Goal: Transaction & Acquisition: Book appointment/travel/reservation

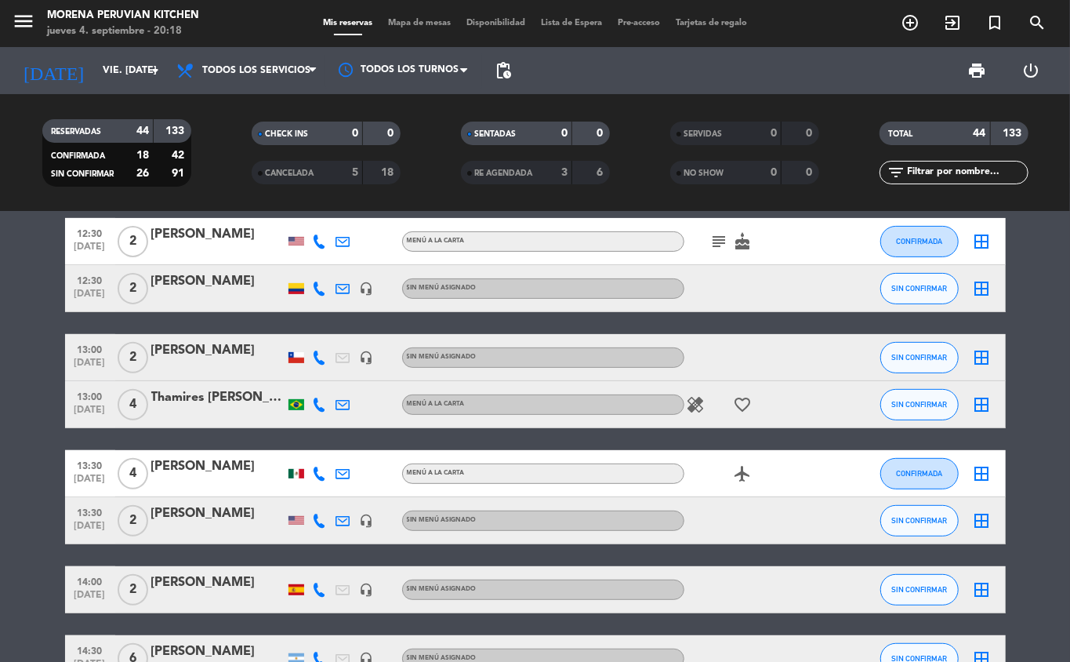
scroll to position [339, 0]
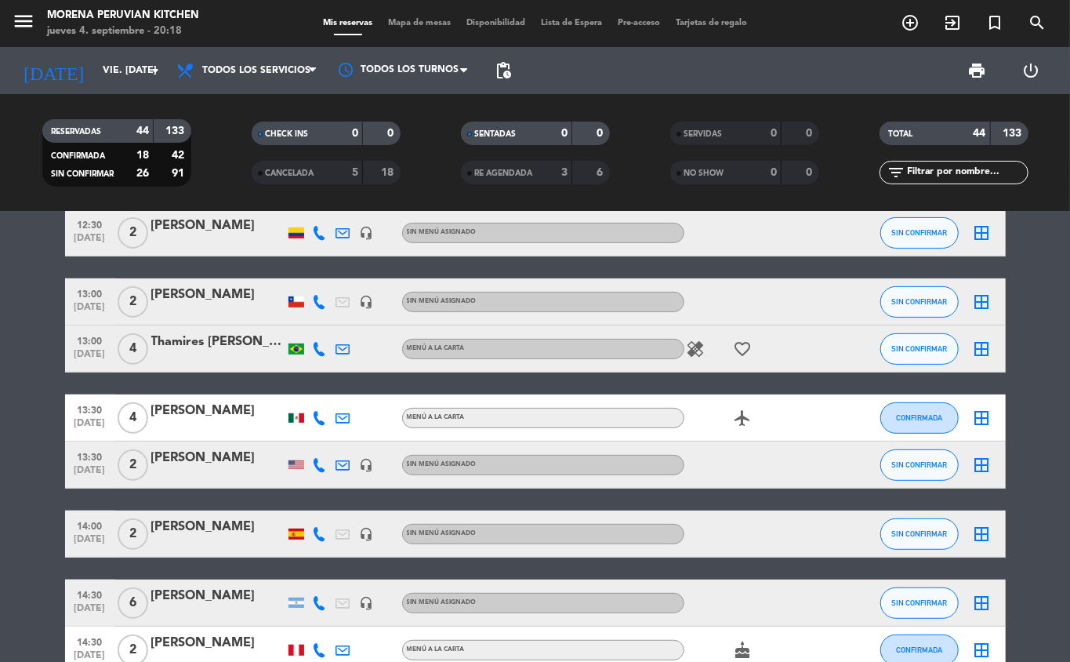
click at [910, 31] on icon "add_circle_outline" at bounding box center [910, 22] width 19 height 19
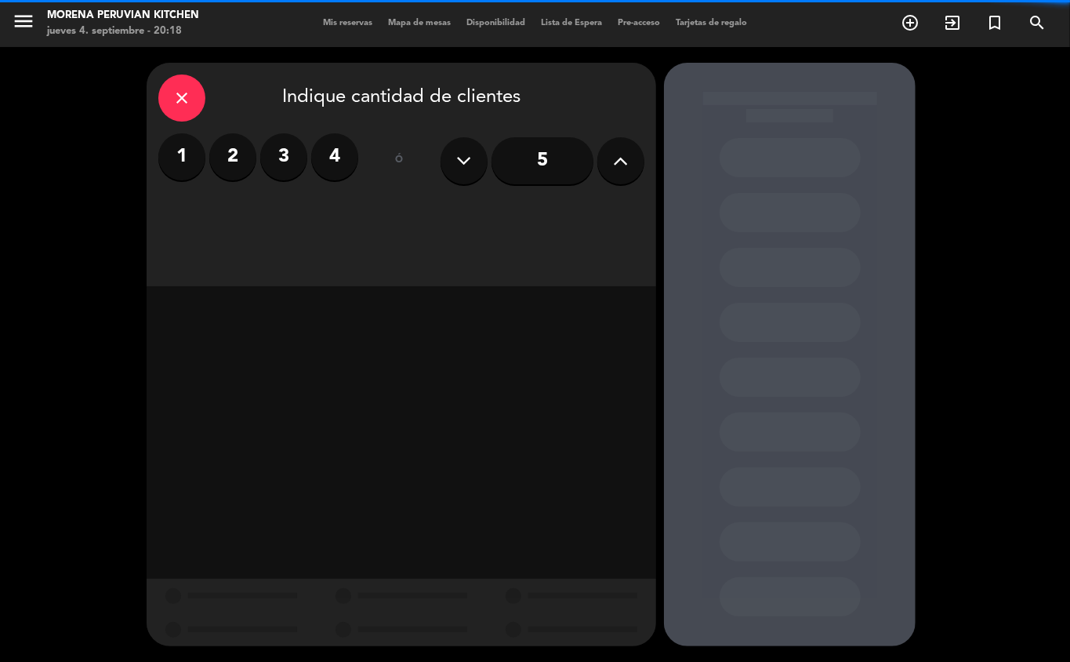
click at [227, 152] on label "2" at bounding box center [232, 156] width 47 height 47
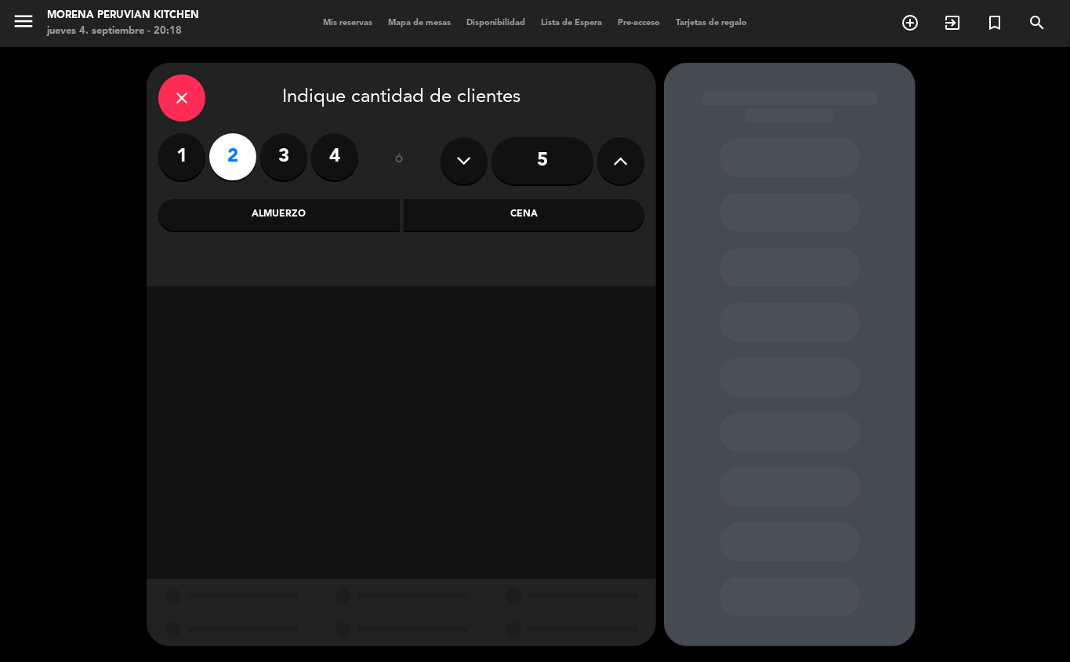
click at [331, 223] on div "Almuerzo" at bounding box center [278, 214] width 241 height 31
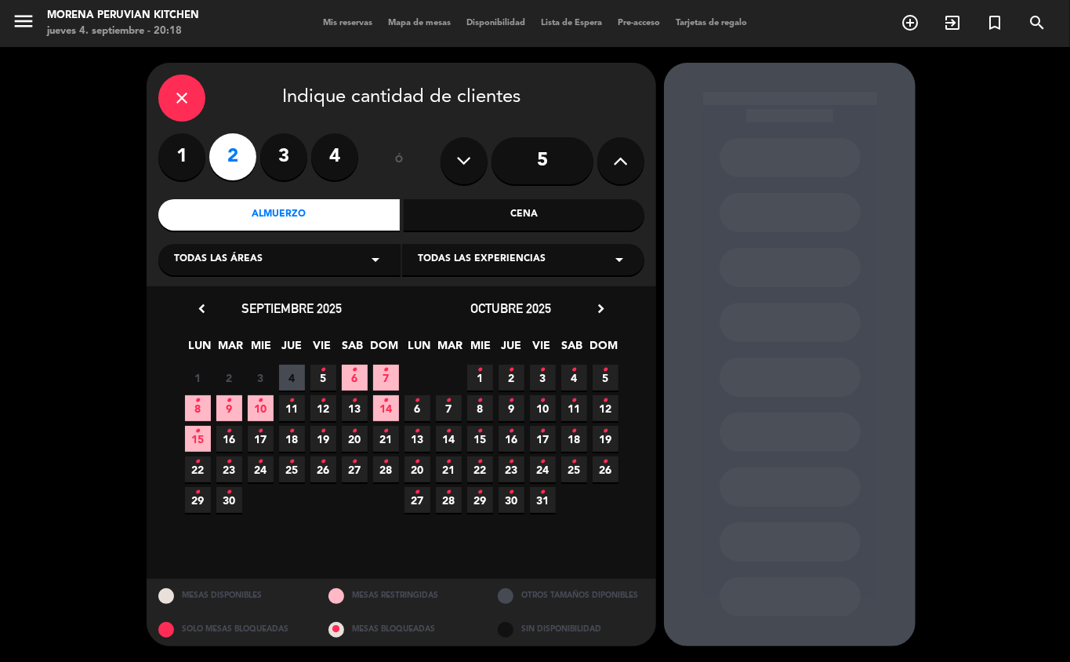
click at [323, 378] on icon "•" at bounding box center [323, 369] width 5 height 25
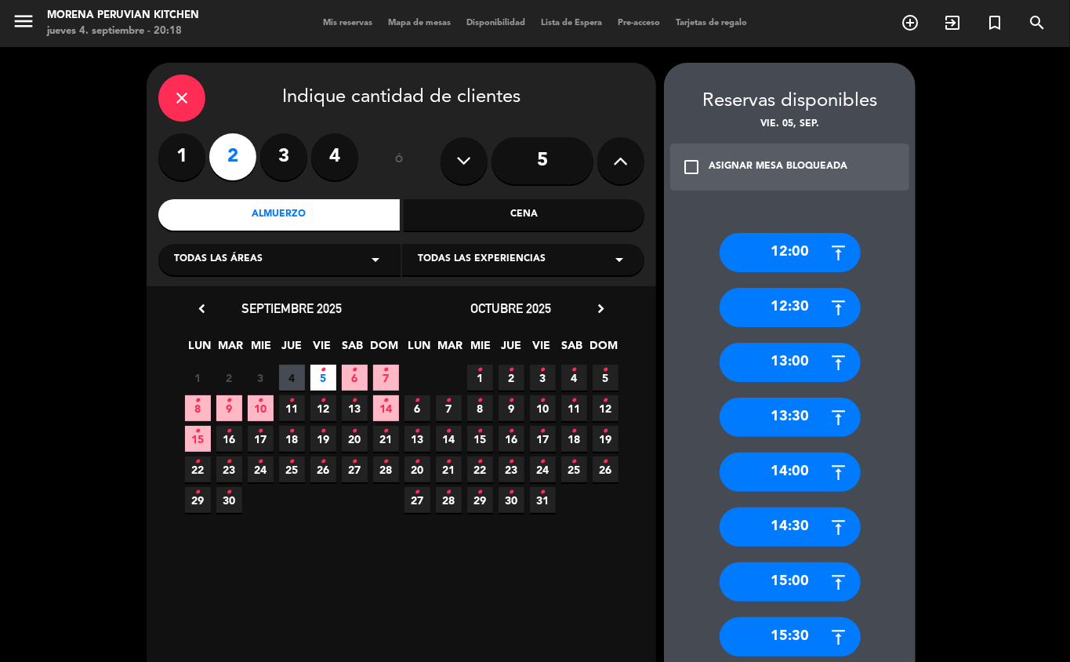
click at [796, 470] on div "14:00" at bounding box center [790, 471] width 141 height 39
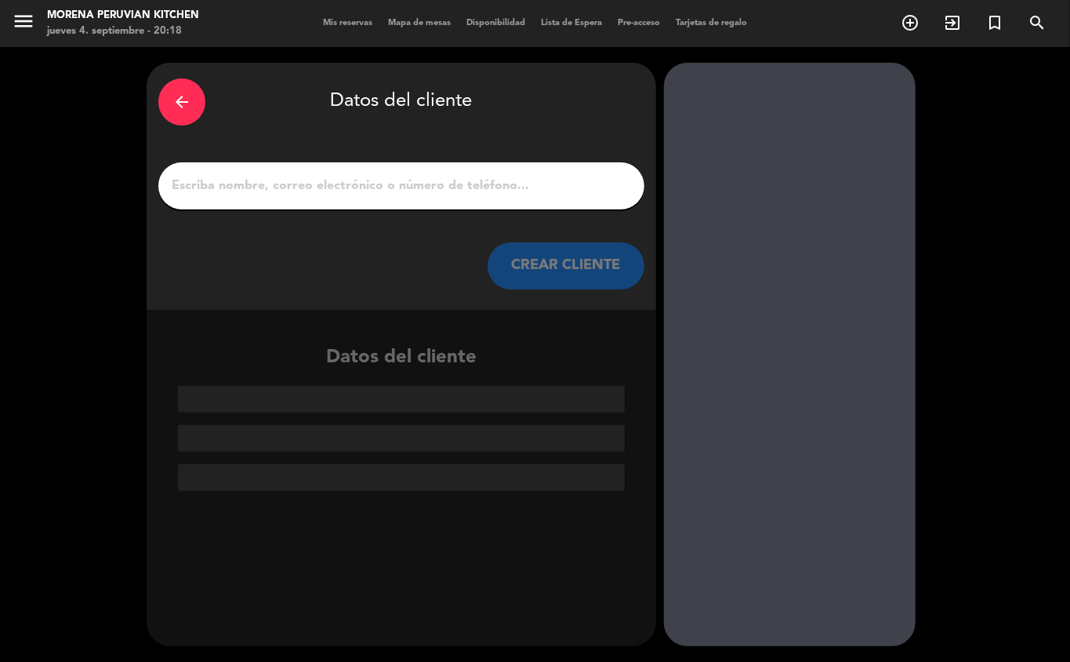
click at [418, 180] on input "1" at bounding box center [401, 186] width 462 height 22
type input "I"
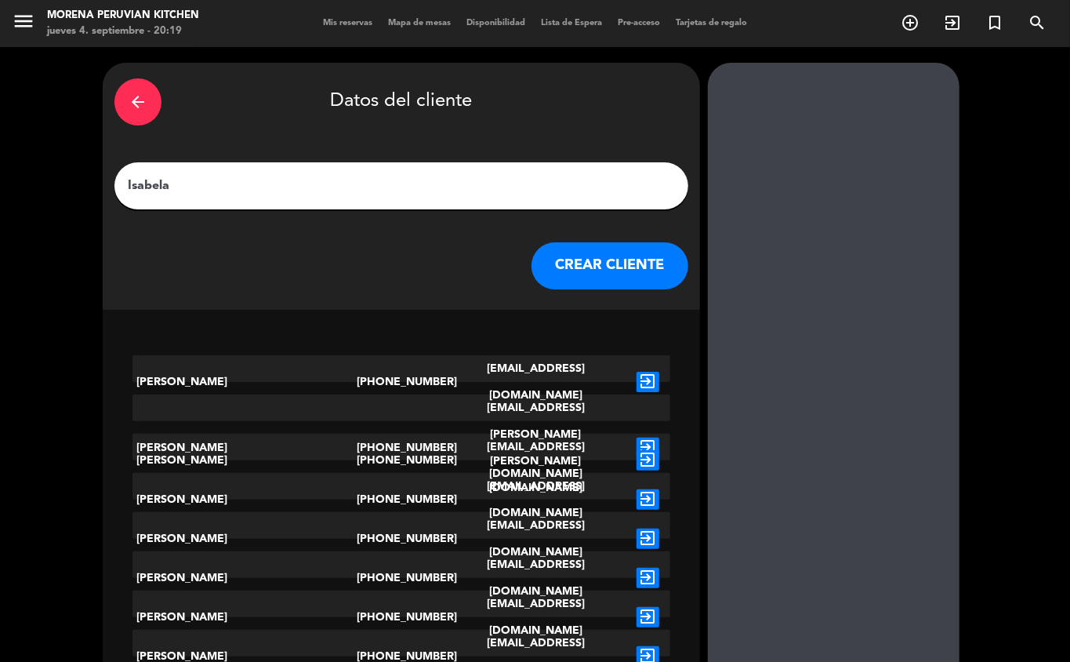
type input "Isabela"
click at [602, 273] on button "CREAR CLIENTE" at bounding box center [609, 265] width 157 height 47
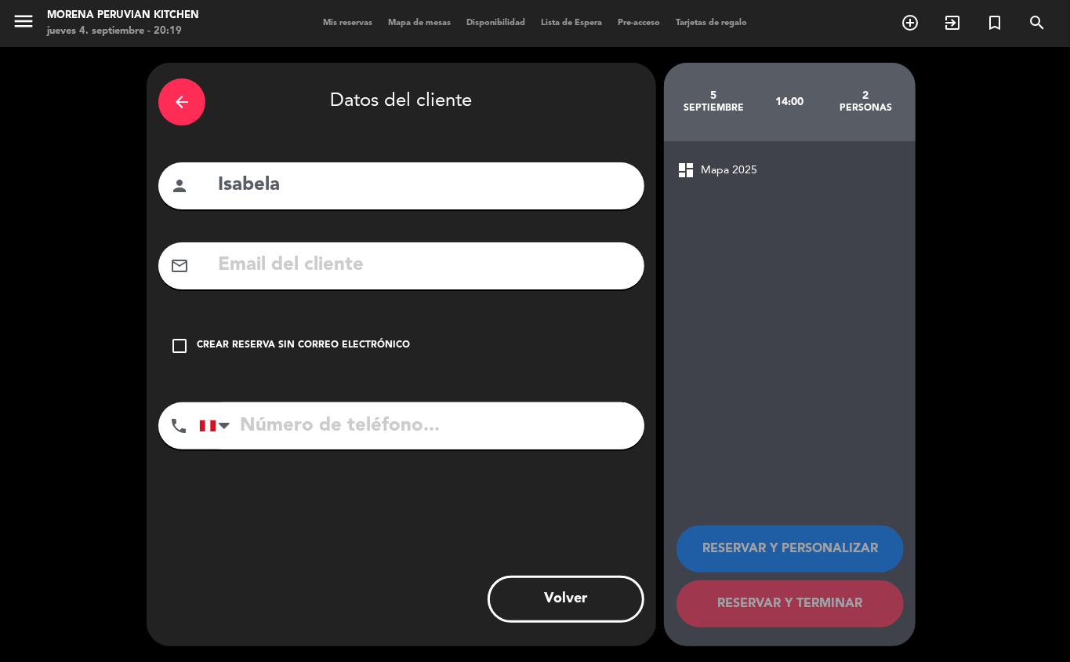
click at [339, 342] on div "Crear reserva sin correo electrónico" at bounding box center [303, 346] width 213 height 16
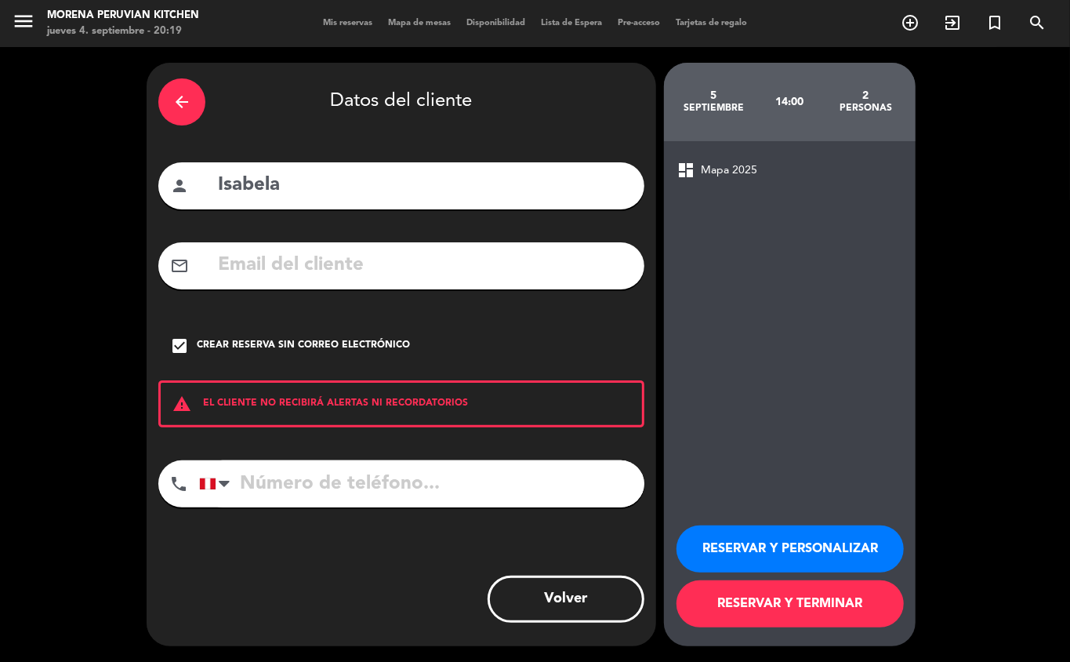
click at [358, 472] on input "tel" at bounding box center [421, 483] width 445 height 47
type input "[PHONE_NUMBER]"
click at [800, 604] on button "RESERVAR Y TERMINAR" at bounding box center [789, 603] width 227 height 47
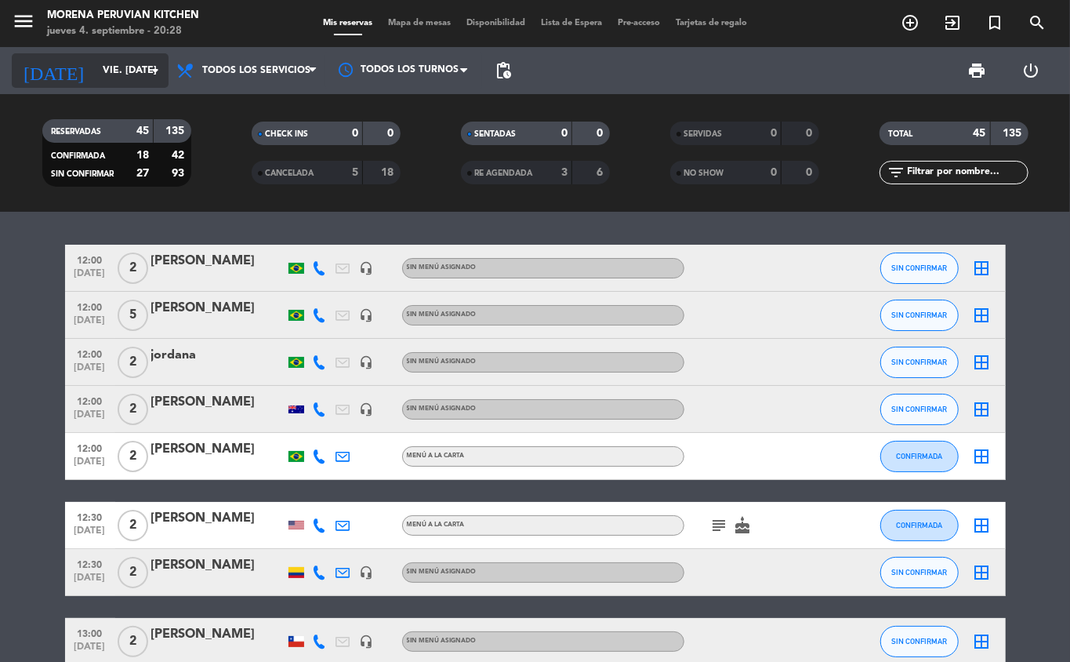
click at [129, 69] on input "vie. [DATE]" at bounding box center [161, 70] width 132 height 27
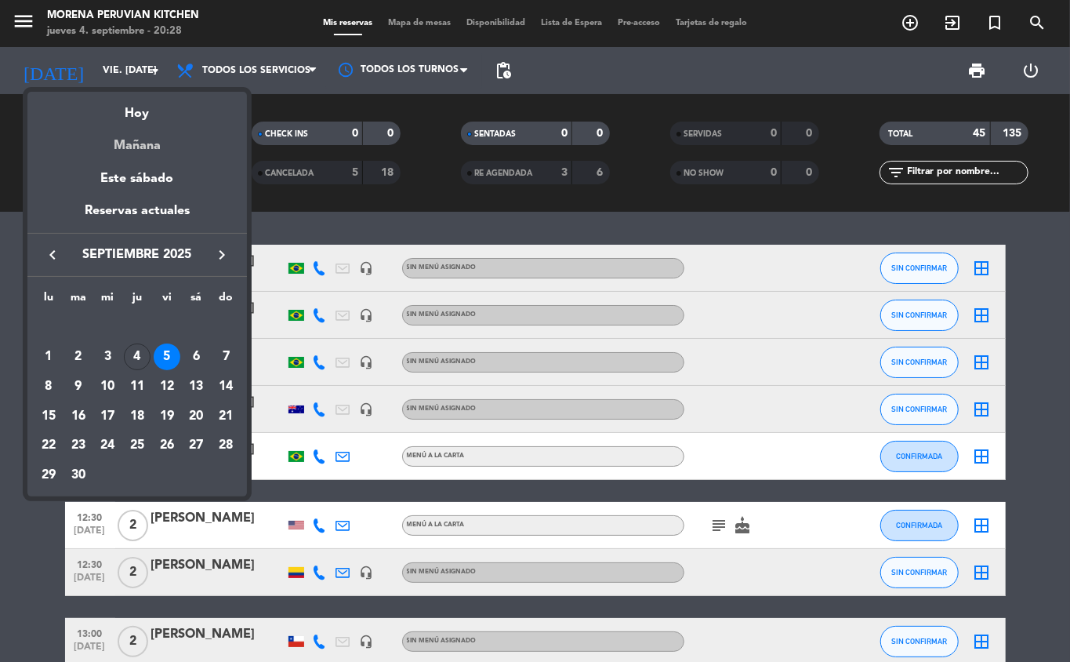
click at [166, 149] on div "Mañana" at bounding box center [136, 140] width 219 height 32
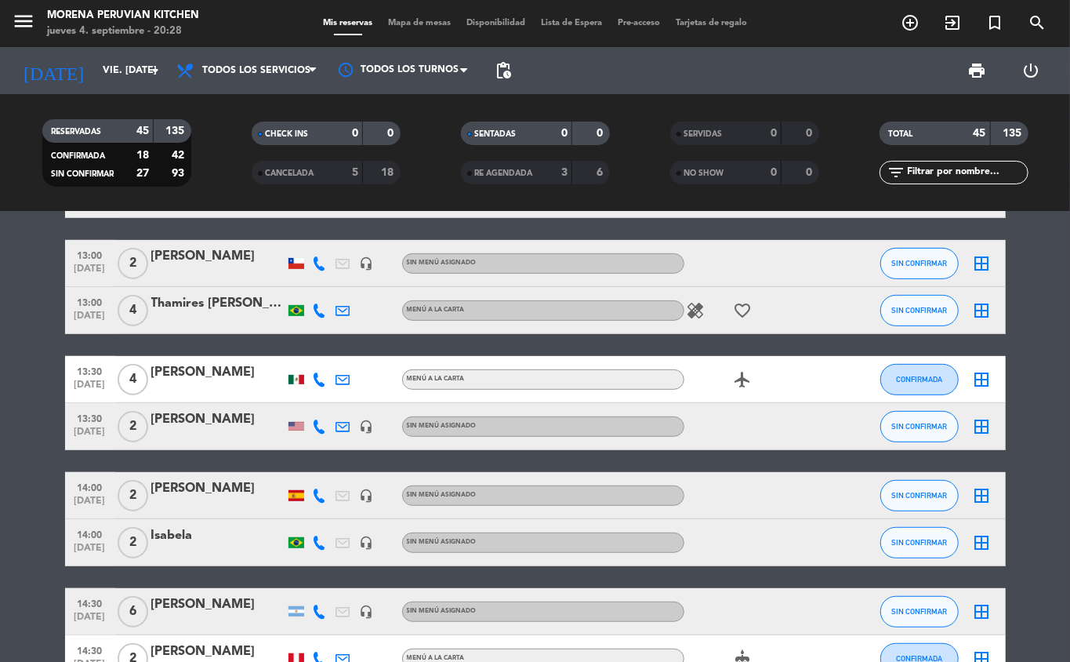
click at [367, 493] on icon "headset_mic" at bounding box center [367, 495] width 14 height 14
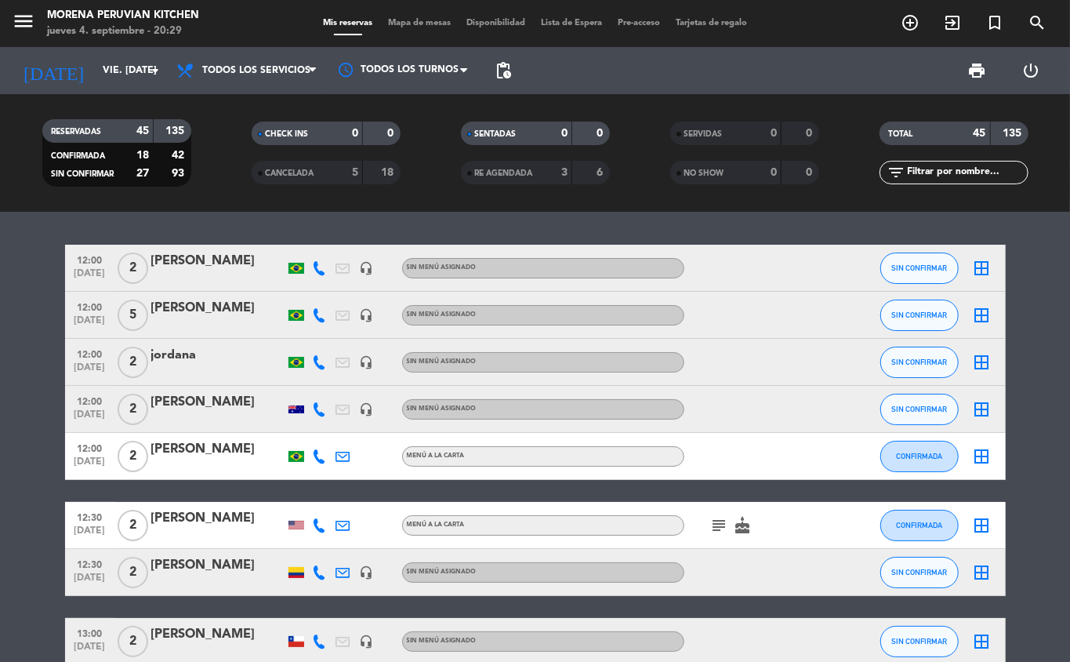
click at [906, 24] on icon "add_circle_outline" at bounding box center [910, 22] width 19 height 19
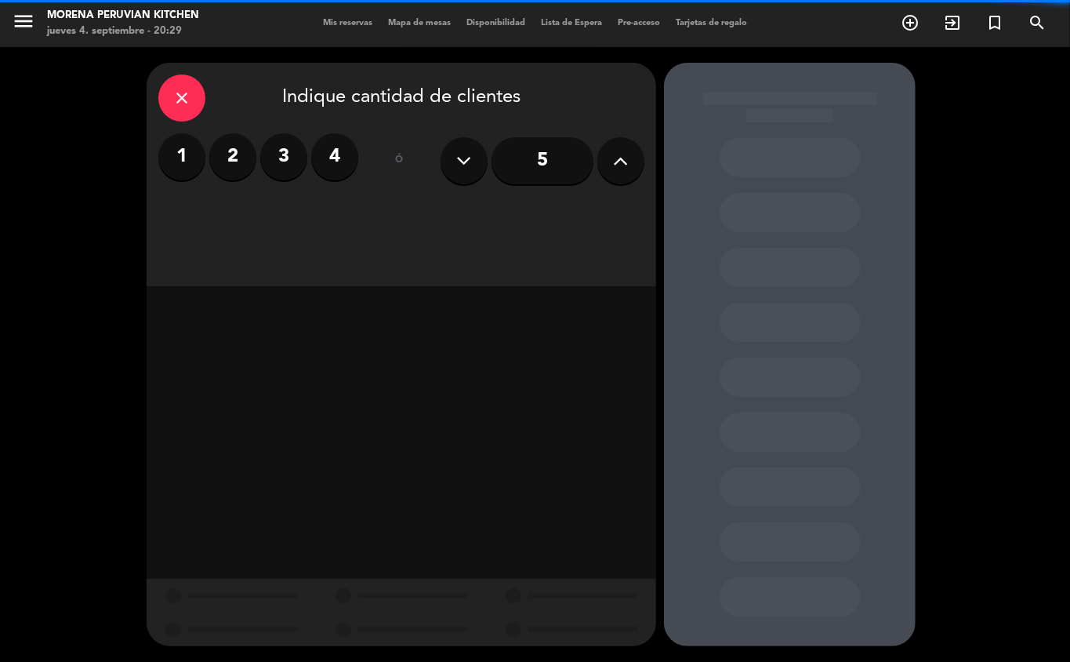
click at [618, 166] on icon at bounding box center [621, 161] width 15 height 24
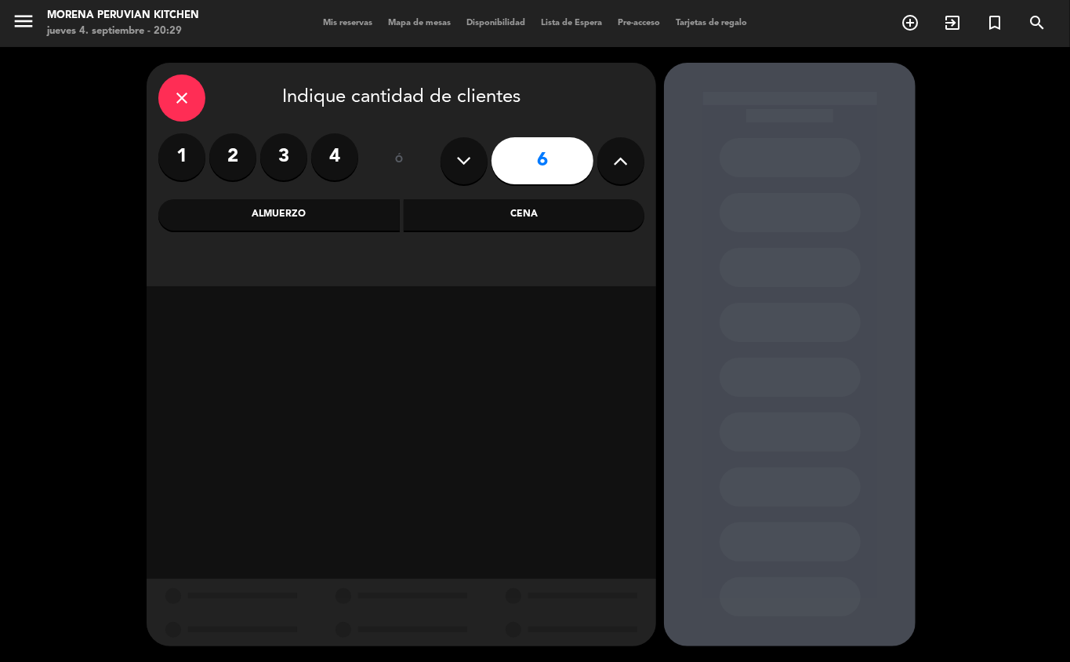
click at [289, 210] on div "Almuerzo" at bounding box center [278, 214] width 241 height 31
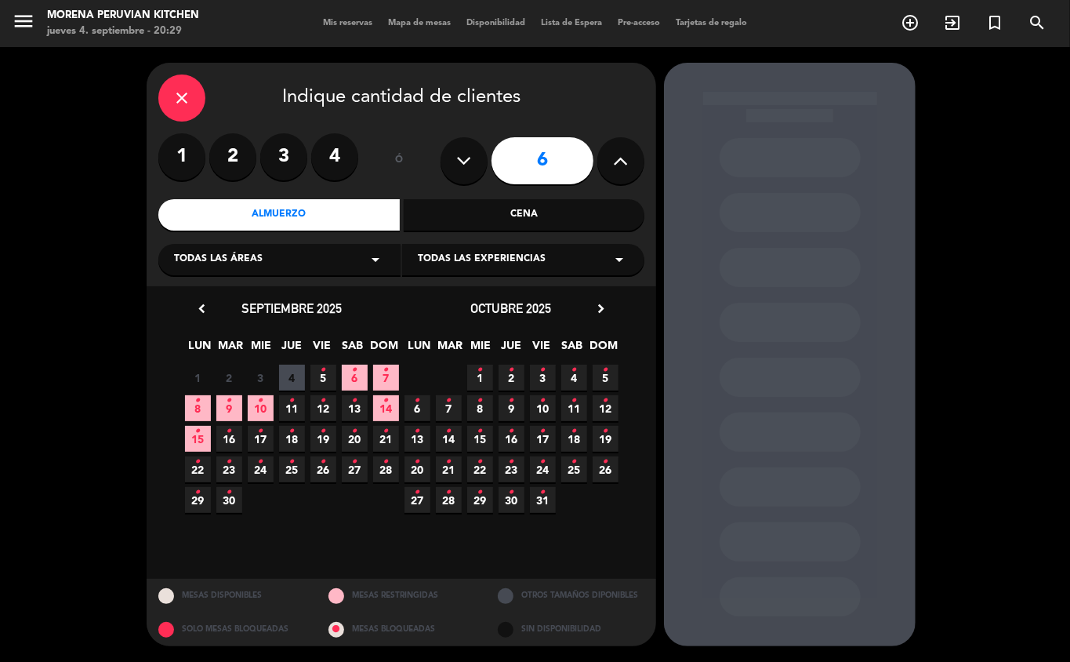
click at [323, 378] on icon "•" at bounding box center [323, 369] width 5 height 25
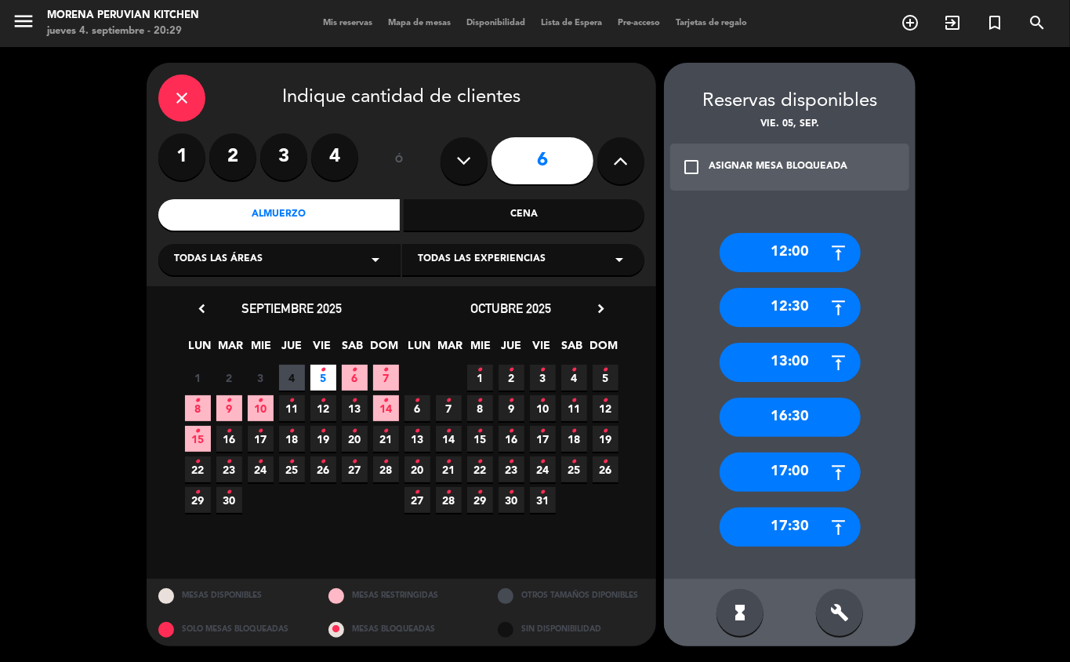
click at [820, 166] on div "ASIGNAR MESA BLOQUEADA" at bounding box center [778, 167] width 139 height 16
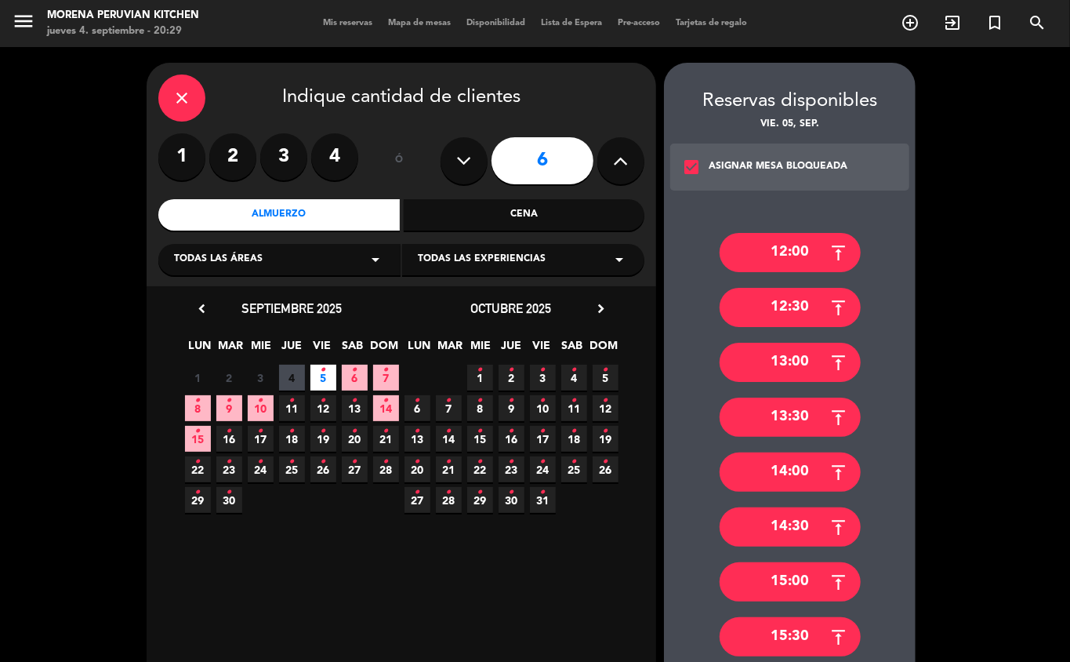
click at [792, 365] on div "13:00" at bounding box center [790, 362] width 141 height 39
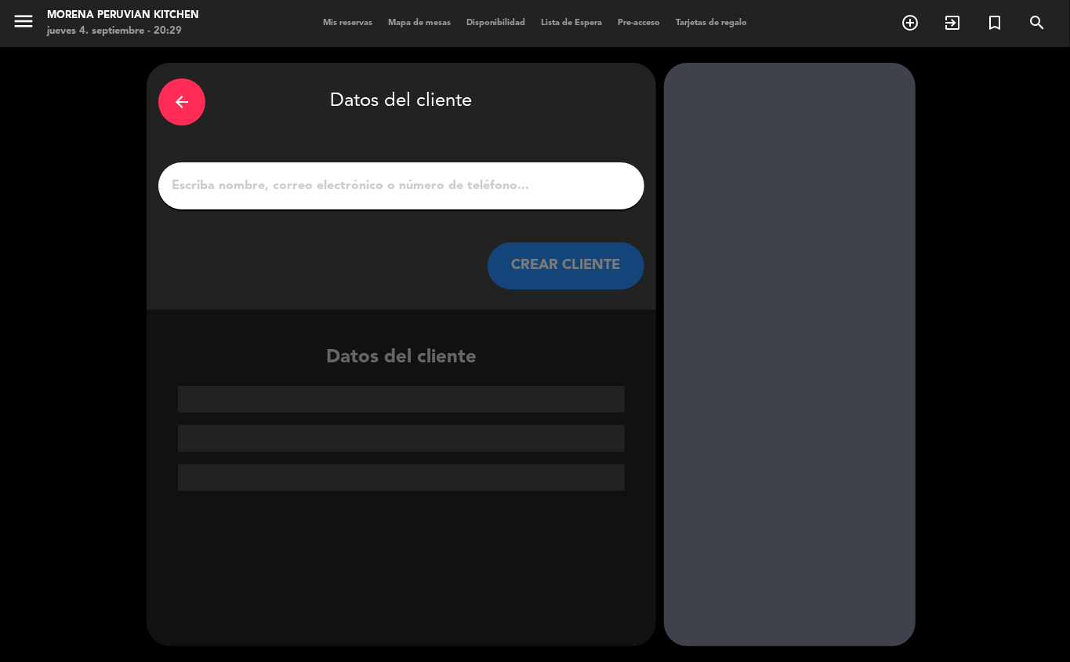
click at [417, 190] on input "1" at bounding box center [401, 186] width 462 height 22
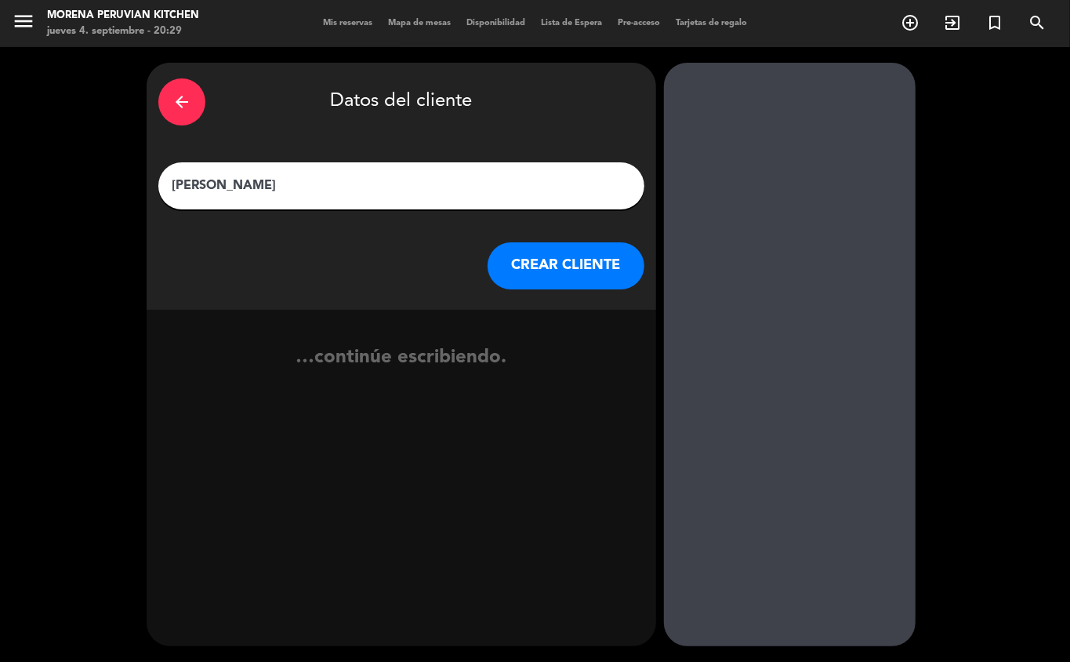
type input "[PERSON_NAME]"
click at [550, 286] on button "CREAR CLIENTE" at bounding box center [566, 265] width 157 height 47
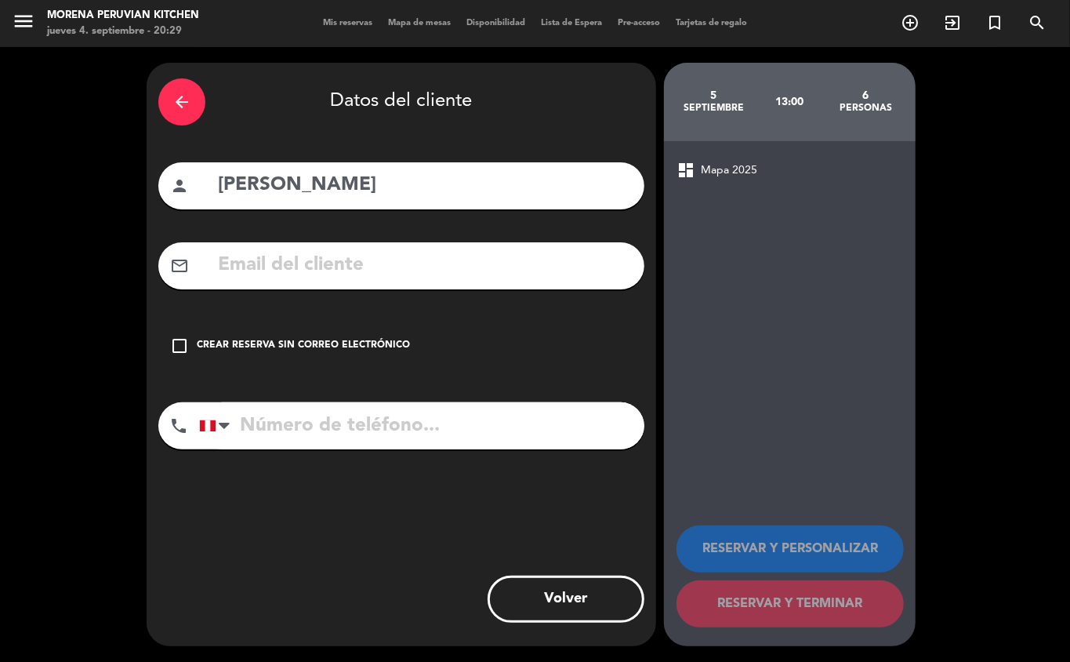
click at [326, 357] on div "check_box_outline_blank Crear reserva sin correo electrónico" at bounding box center [401, 345] width 486 height 47
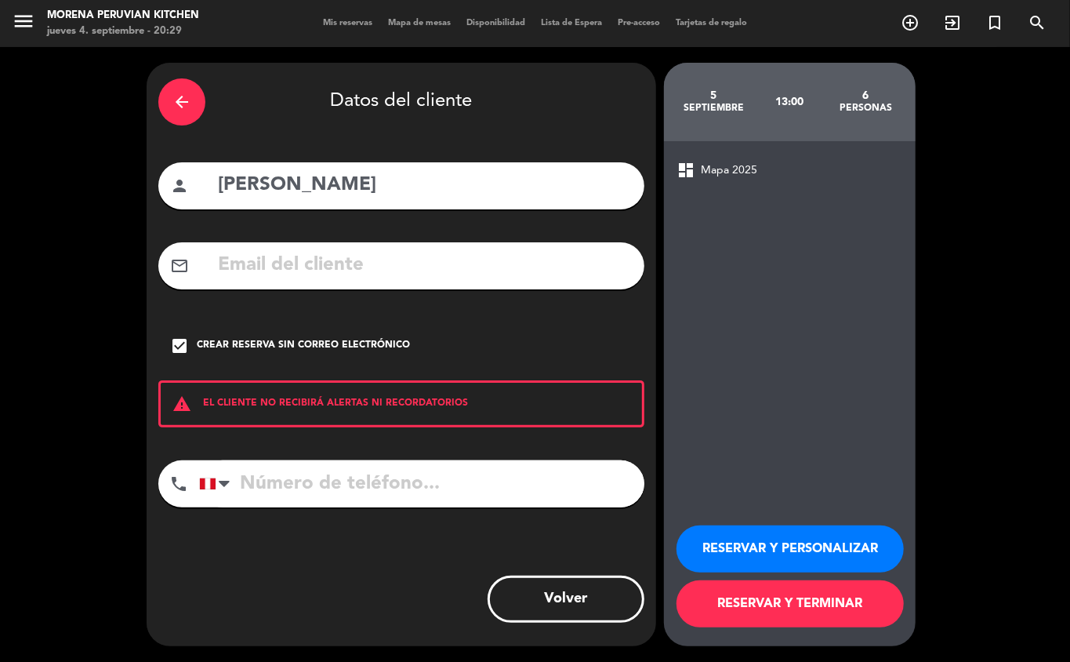
click at [317, 473] on input "tel" at bounding box center [421, 483] width 445 height 47
type input "[PHONE_NUMBER]"
click at [832, 615] on button "RESERVAR Y TERMINAR" at bounding box center [789, 603] width 227 height 47
